Goal: Navigation & Orientation: Find specific page/section

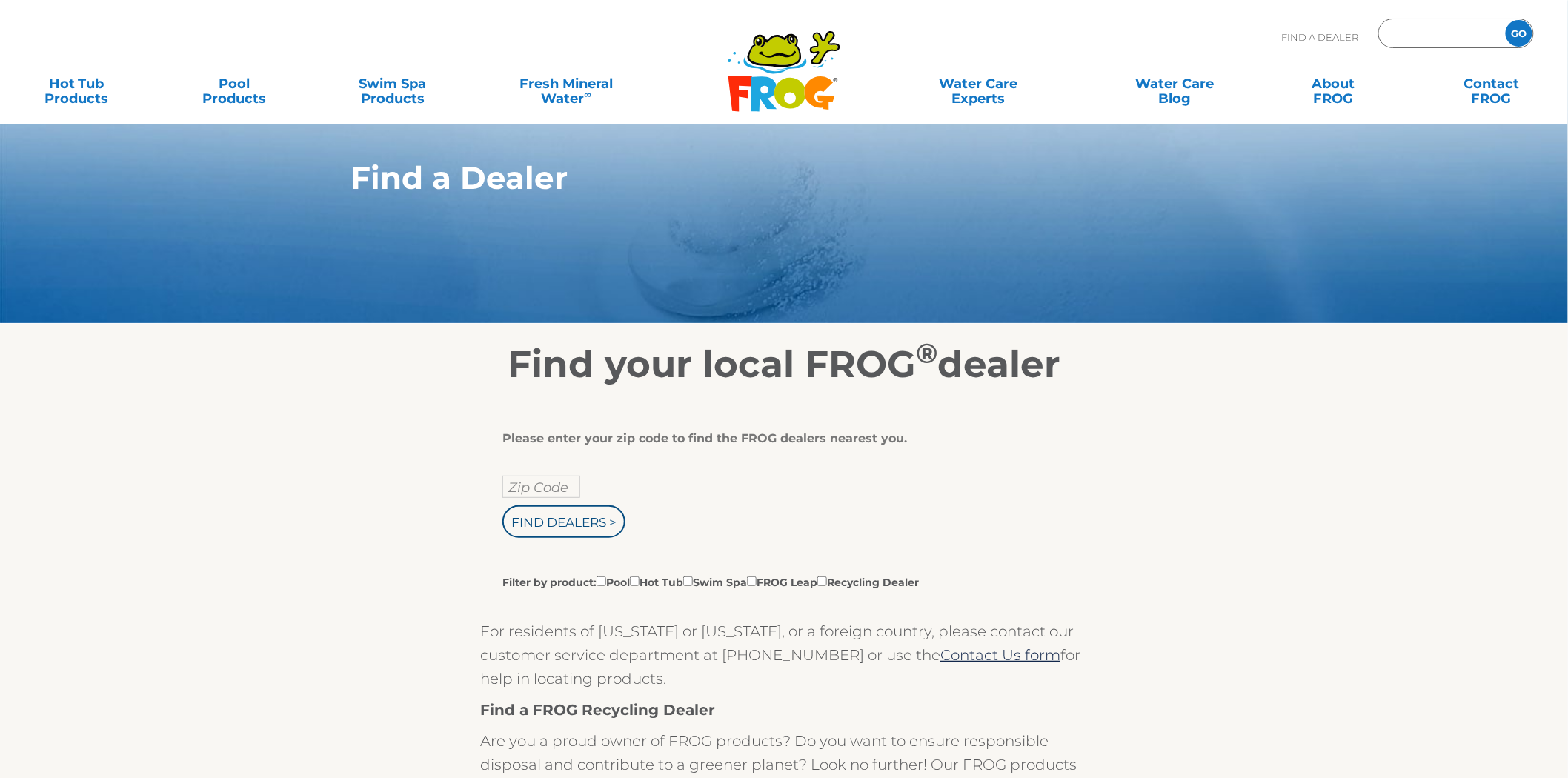
click at [1420, 33] on input "Zip Code Form" at bounding box center [1440, 34] width 100 height 22
type input "60445"
click at [1505, 20] on input "GO" at bounding box center [1518, 33] width 26 height 26
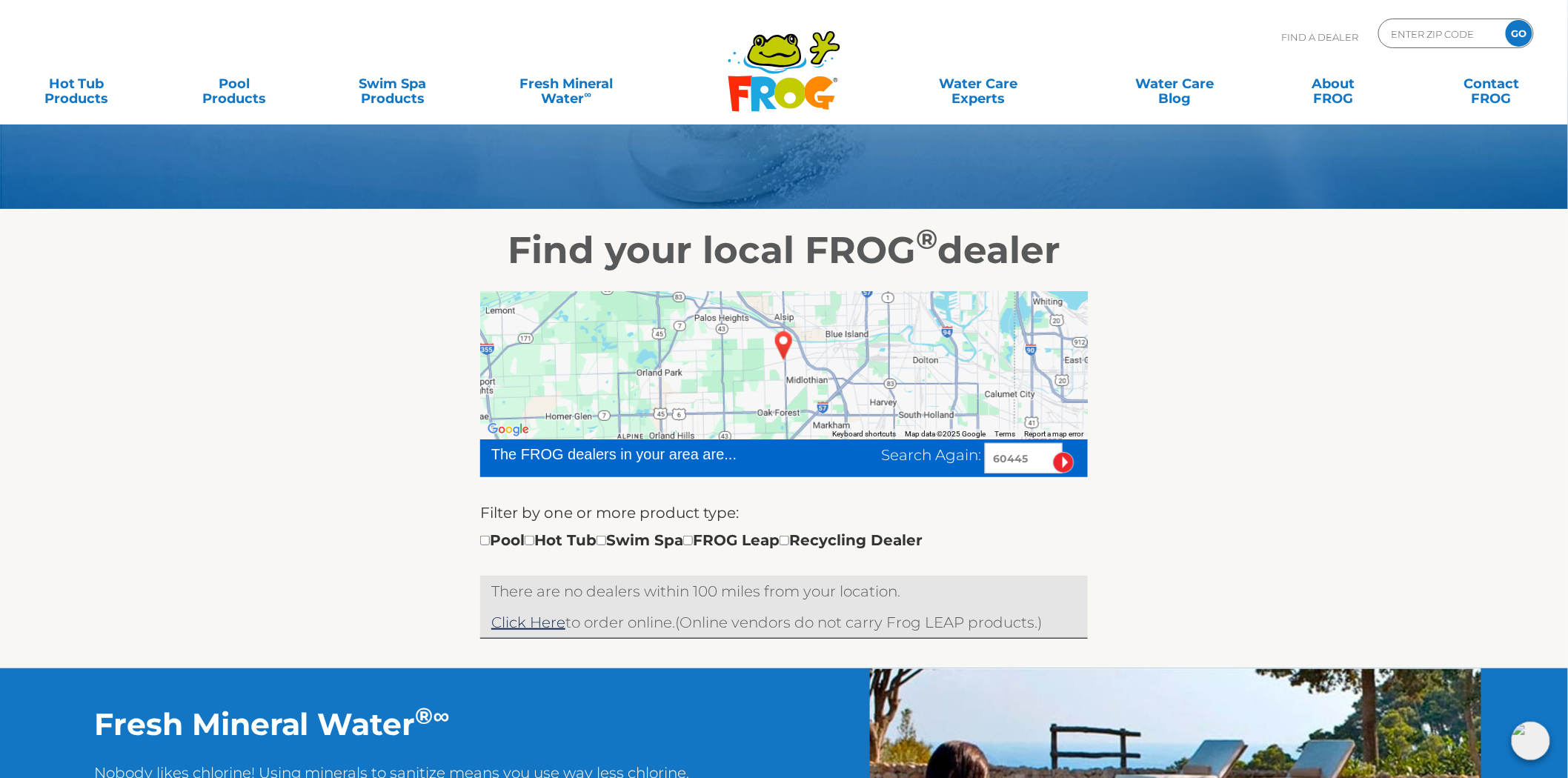
scroll to position [83, 0]
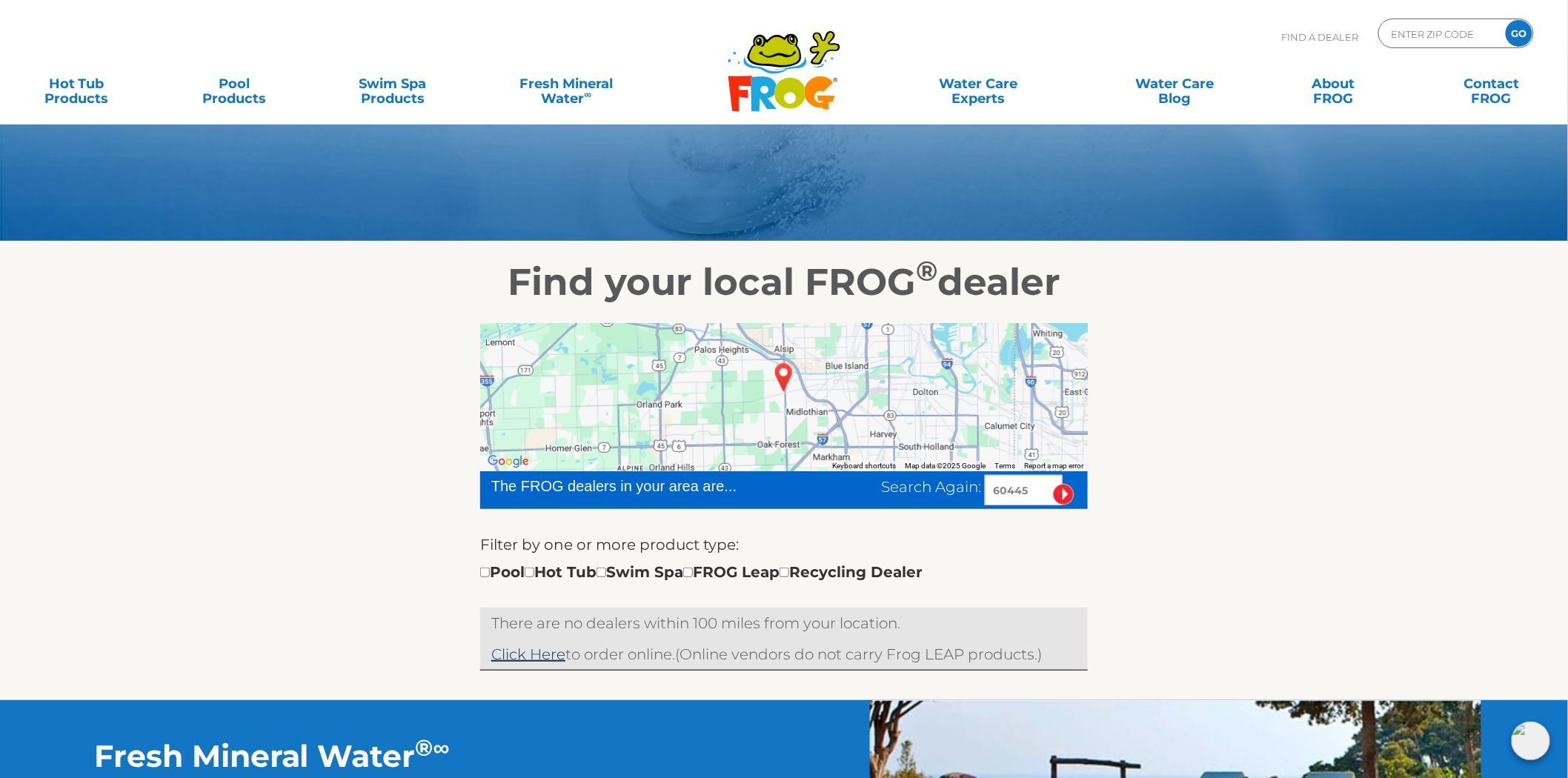
click at [349, 310] on div "← Move left → Move right ↑ Move up ↓ Move down + Zoom in - Zoom out Home Jump l…" at bounding box center [783, 503] width 911 height 396
drag, startPoint x: 1048, startPoint y: 488, endPoint x: 849, endPoint y: 490, distance: 199.0
click at [849, 490] on div "Search Again: 60445" at bounding box center [939, 490] width 299 height 30
type input "07834"
click at [1053, 484] on input "image" at bounding box center [1064, 495] width 22 height 22
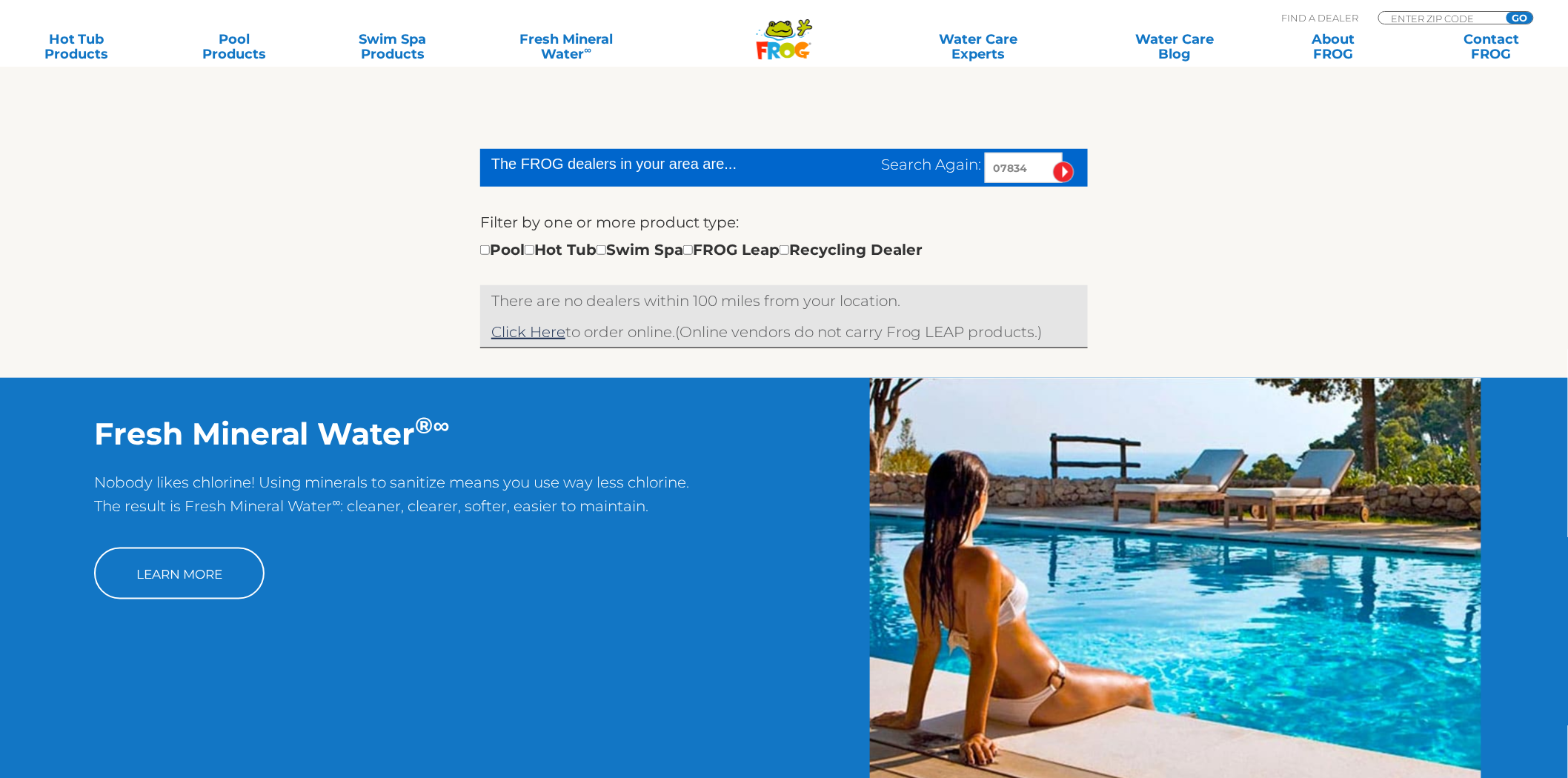
scroll to position [404, 0]
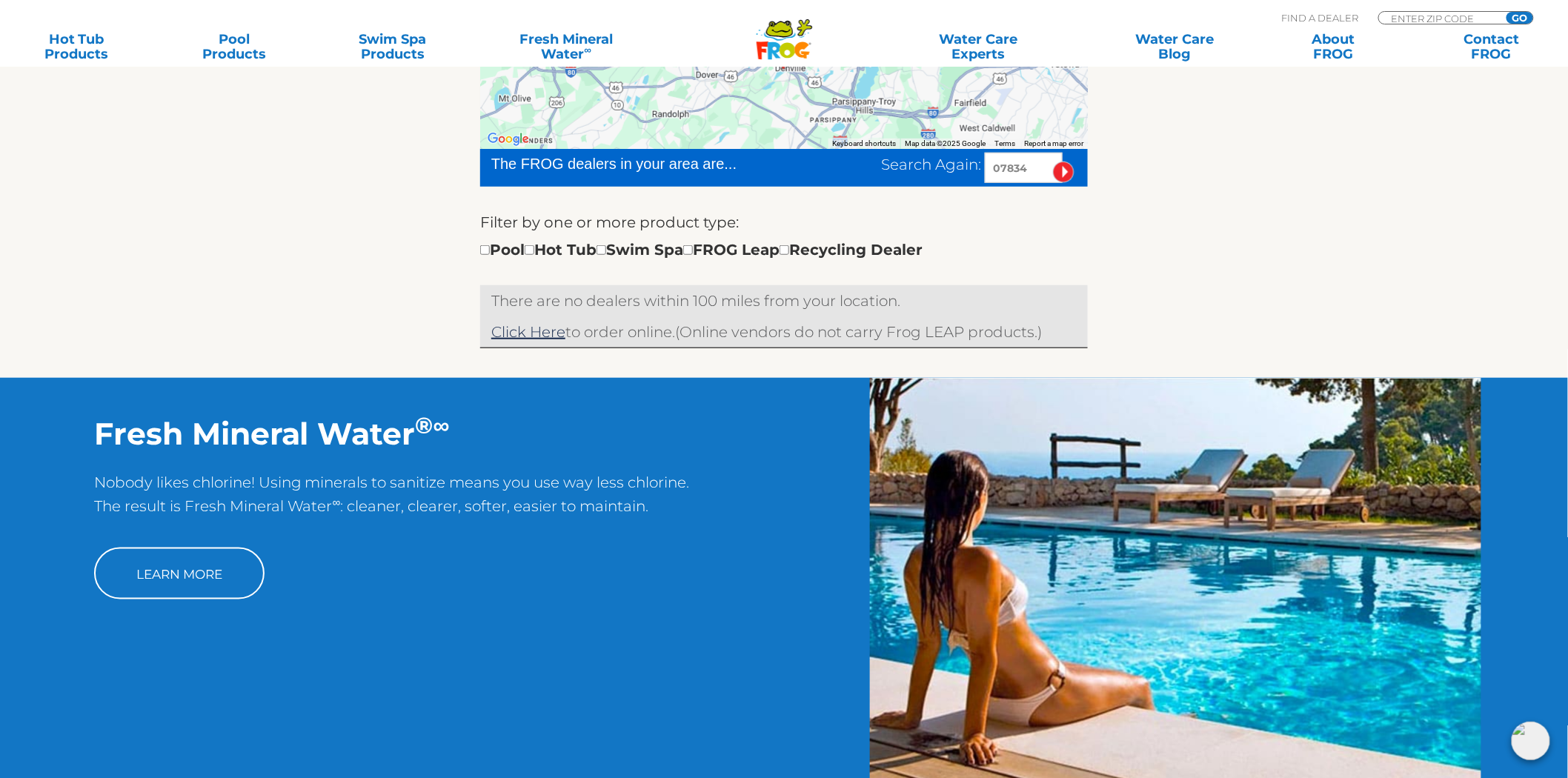
drag, startPoint x: 1036, startPoint y: 166, endPoint x: 801, endPoint y: 187, distance: 235.9
click at [801, 187] on form "The FROG dealers in your area are... Search Again: 07834 Filter by one or more …" at bounding box center [784, 217] width 608 height 136
type input "55348"
click at [1053, 162] on input "image" at bounding box center [1064, 173] width 22 height 22
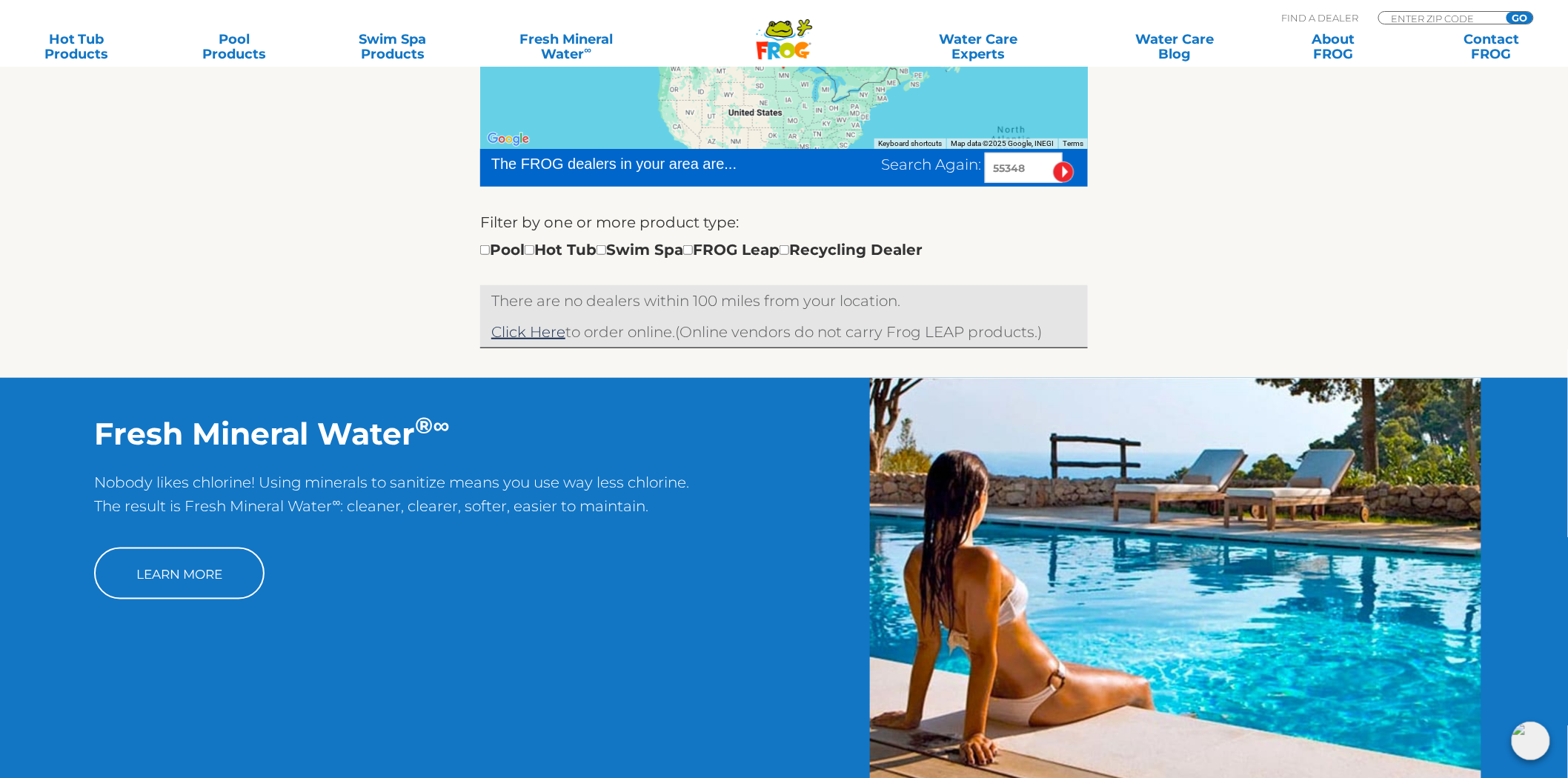
drag, startPoint x: 1039, startPoint y: 171, endPoint x: 770, endPoint y: 209, distance: 271.7
click at [770, 209] on form "The FROG dealers in your area are... Search Again: 55348 Filter by one or more …" at bounding box center [784, 217] width 608 height 136
type input "55331"
click at [1053, 162] on input "image" at bounding box center [1064, 173] width 22 height 22
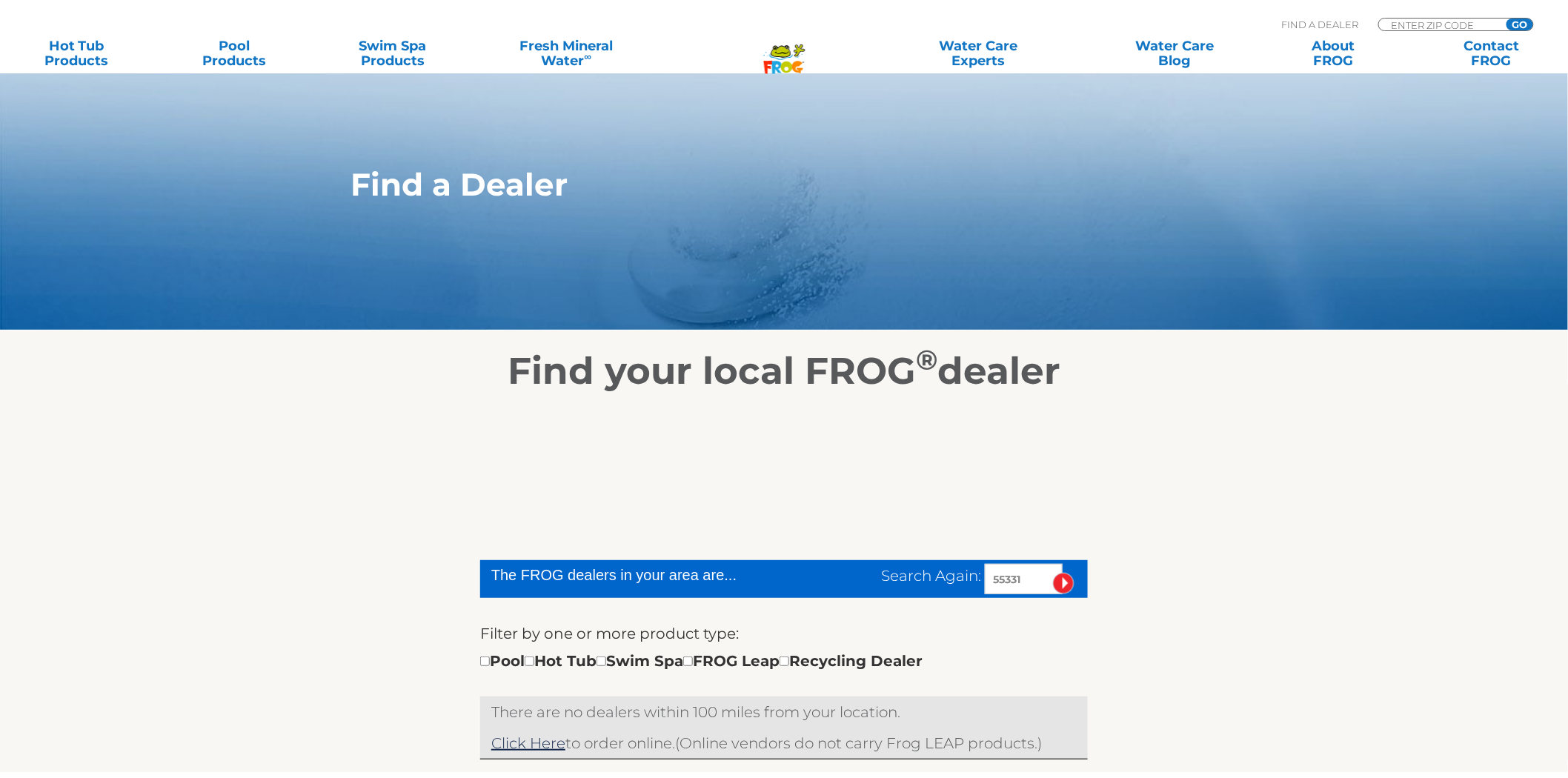
scroll to position [404, 0]
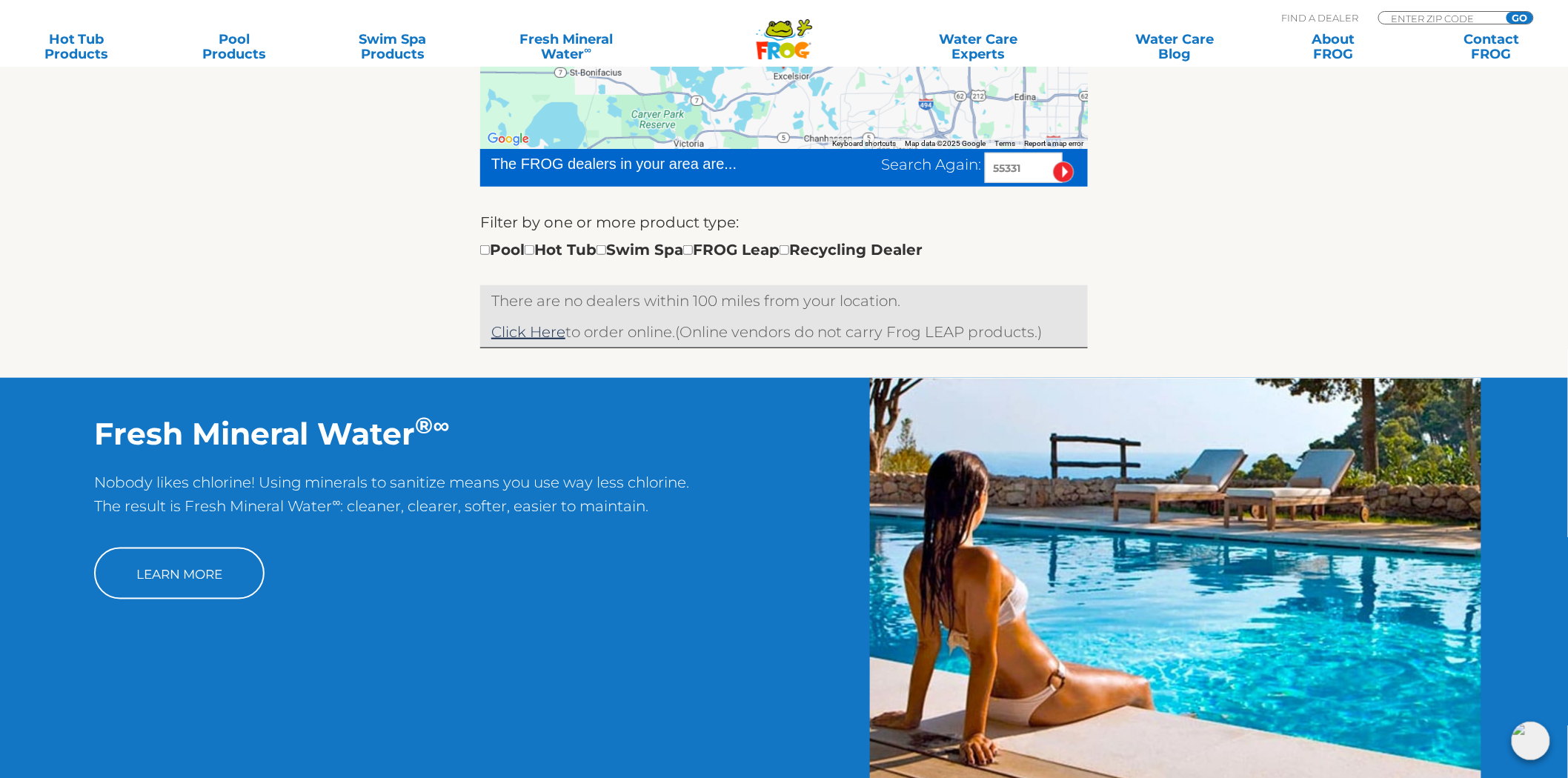
drag, startPoint x: 769, startPoint y: 209, endPoint x: 777, endPoint y: 210, distance: 8.1
click at [771, 210] on form "The FROG dealers in your area are... Search Again: 55331 Filter by one or more …" at bounding box center [784, 217] width 608 height 136
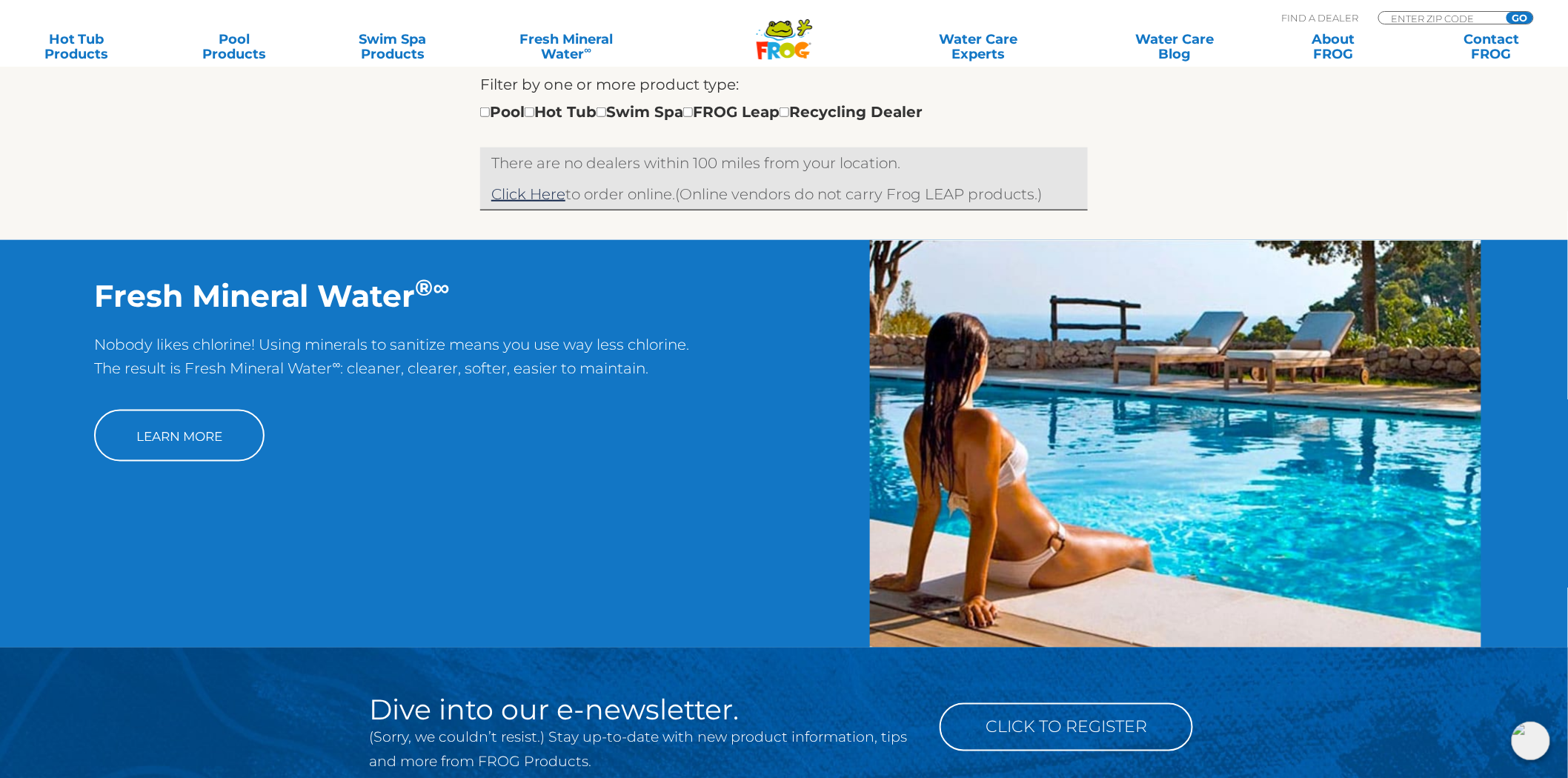
scroll to position [165, 0]
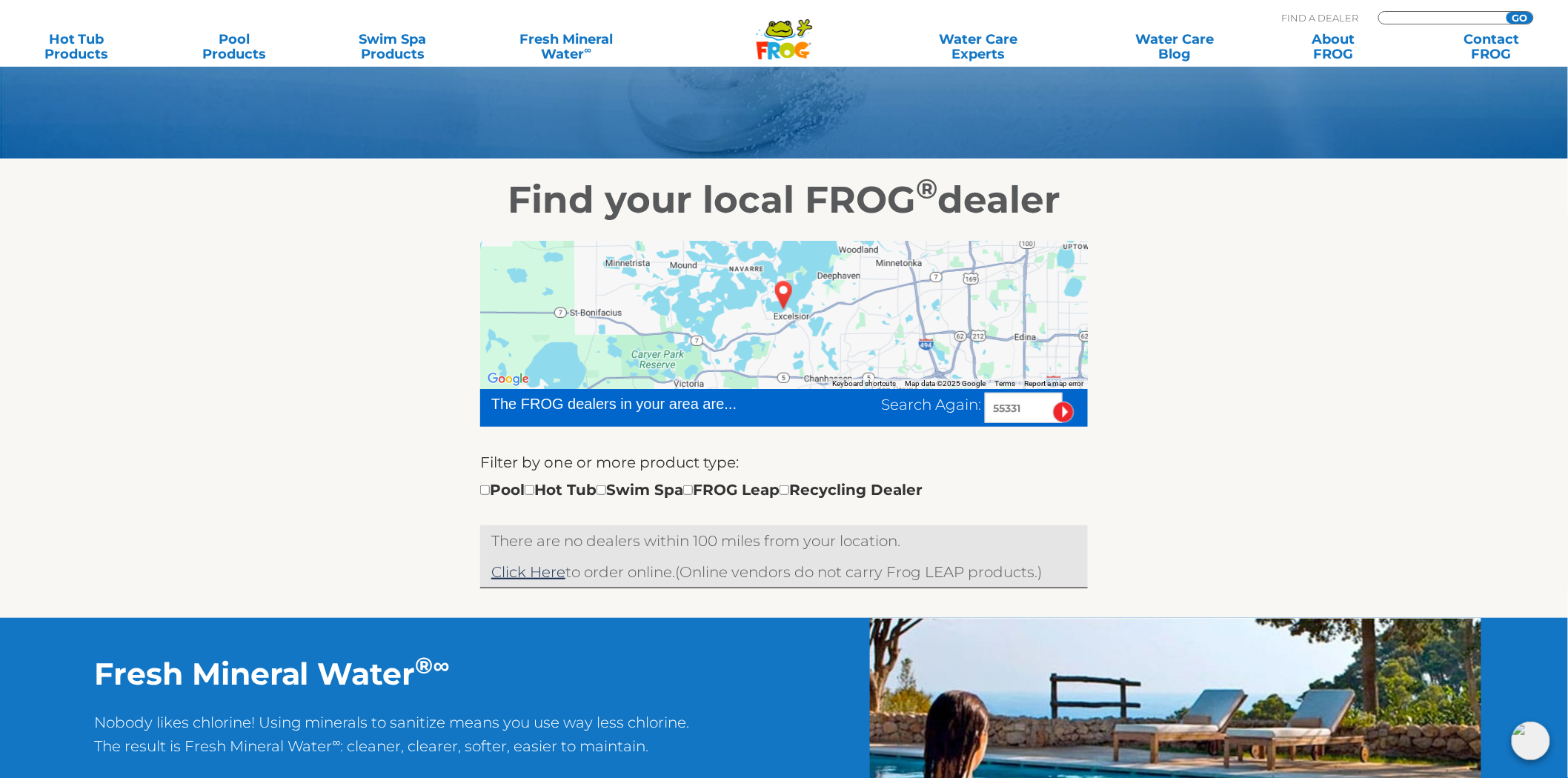
click at [1415, 17] on input "Zip Code Form" at bounding box center [1440, 18] width 100 height 13
type input "55331"
click at [1506, 12] on input "GO" at bounding box center [1519, 17] width 26 height 12
